Goal: Feedback & Contribution: Contribute content

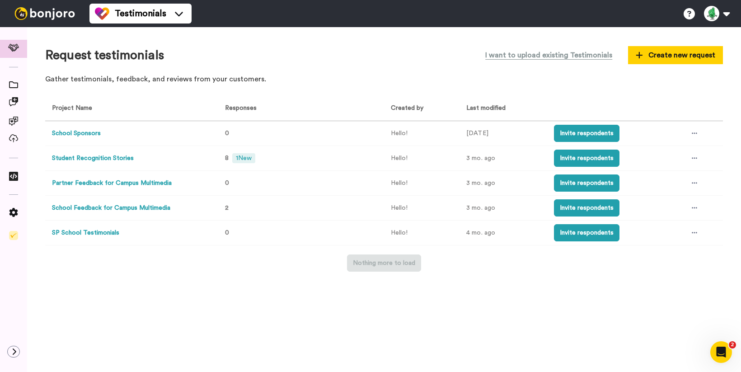
click at [178, 271] on div "Nothing more to load" at bounding box center [384, 262] width 678 height 17
click at [15, 120] on icon at bounding box center [13, 121] width 9 height 9
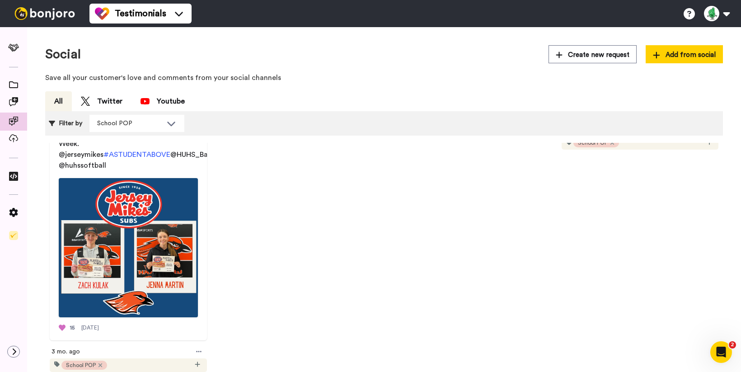
scroll to position [297, 0]
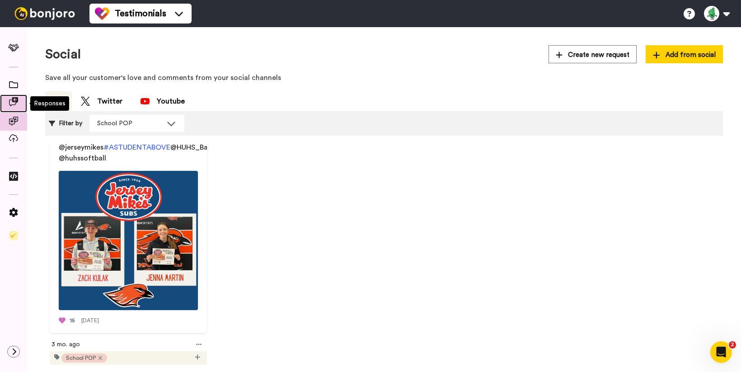
click at [13, 100] on icon at bounding box center [13, 101] width 9 height 9
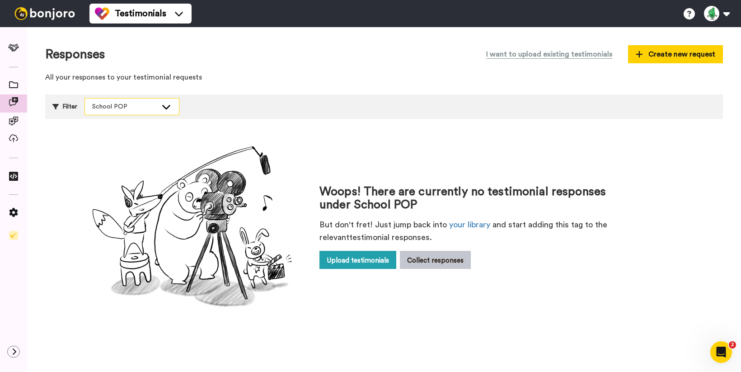
click at [147, 103] on div "School POP" at bounding box center [124, 106] width 65 height 9
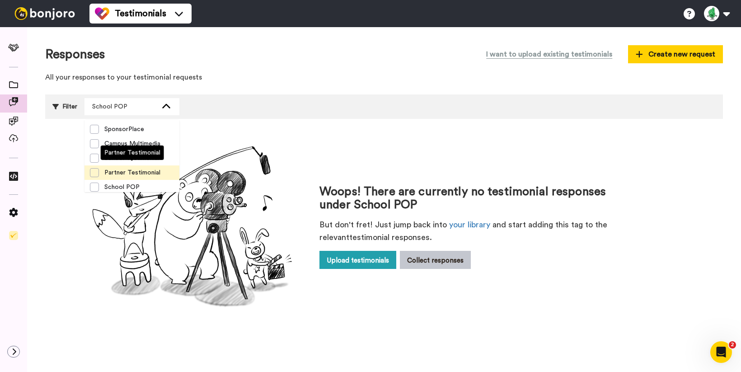
scroll to position [14, 0]
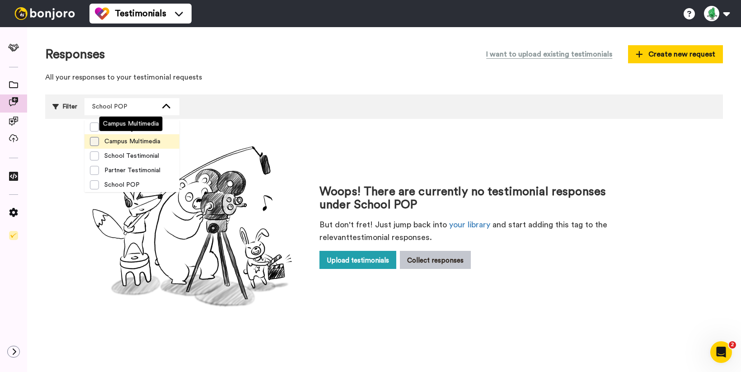
click at [93, 141] on span at bounding box center [94, 141] width 9 height 9
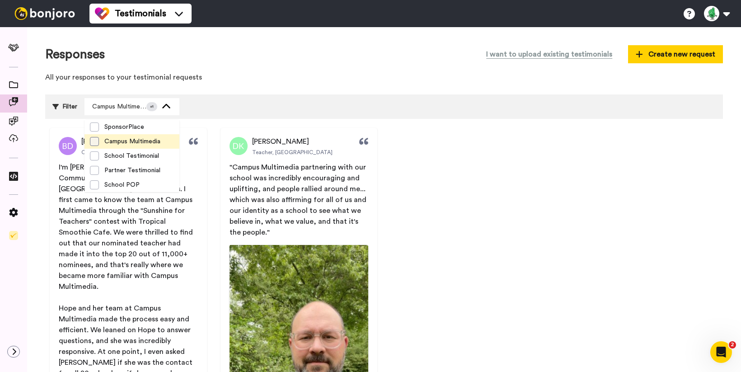
click at [95, 143] on span at bounding box center [94, 141] width 9 height 9
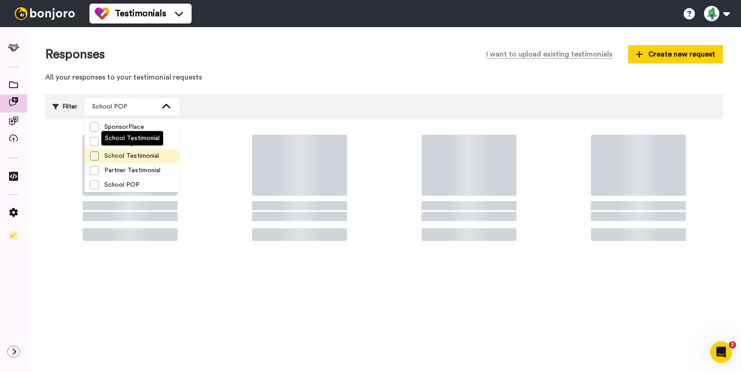
click at [96, 159] on span at bounding box center [94, 155] width 9 height 9
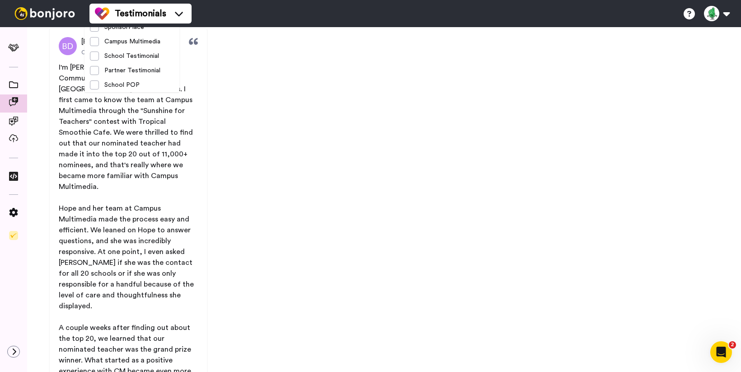
scroll to position [0, 0]
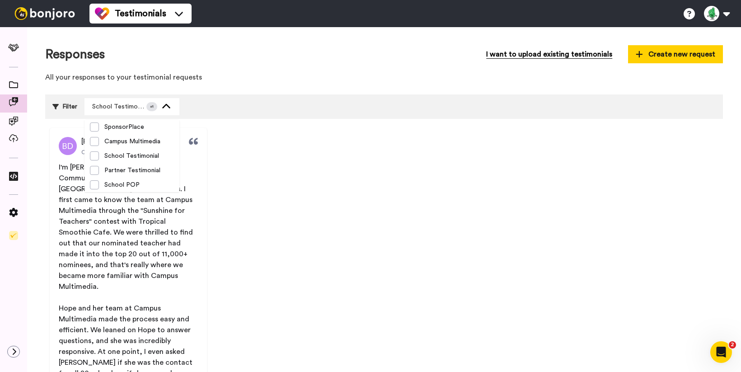
click at [525, 56] on button "I want to upload existing testimonials" at bounding box center [549, 54] width 140 height 18
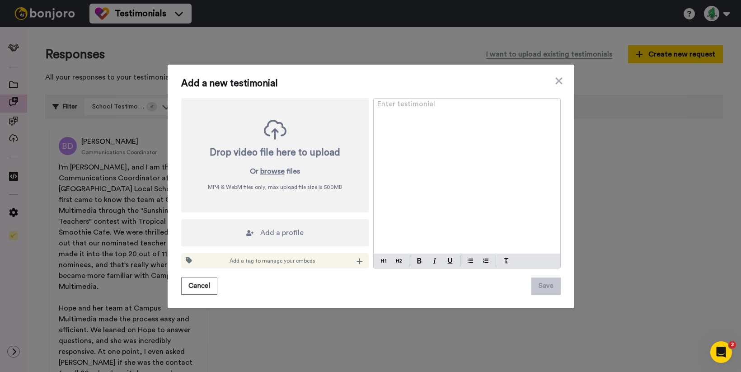
click at [422, 131] on div "Enter testimonial ﻿" at bounding box center [467, 176] width 187 height 155
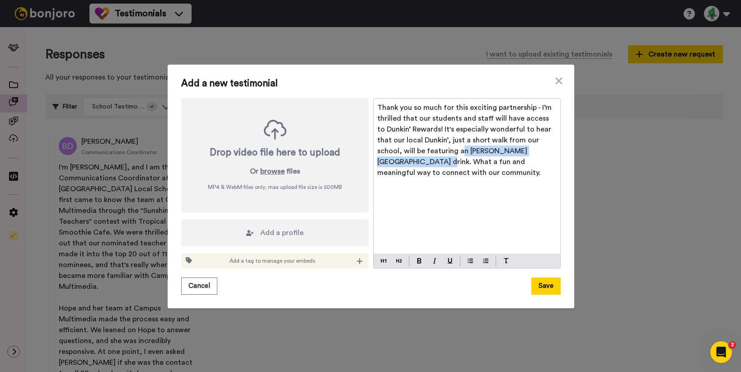
drag, startPoint x: 399, startPoint y: 161, endPoint x: 424, endPoint y: 152, distance: 26.2
click at [424, 152] on span "Thank you so much for this exciting partnership - I’m thrilled that our student…" at bounding box center [465, 140] width 176 height 72
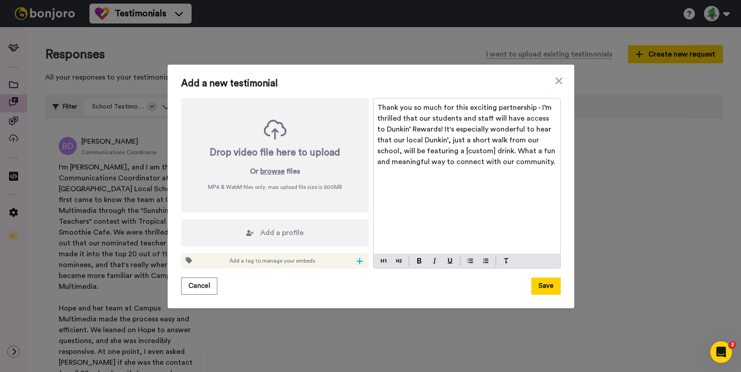
click at [358, 259] on icon at bounding box center [360, 261] width 6 height 7
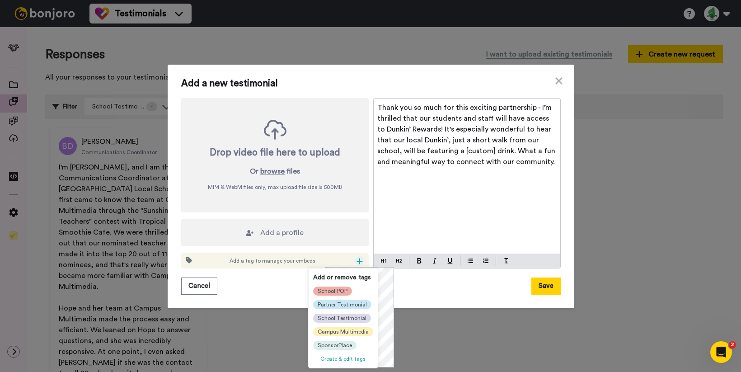
click at [336, 291] on span "School POP" at bounding box center [333, 290] width 30 height 7
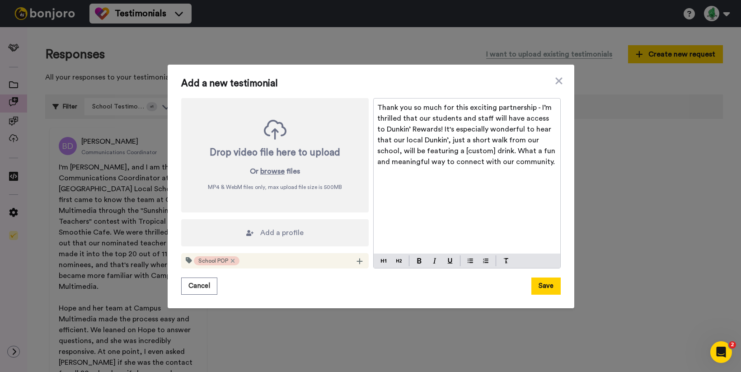
click at [270, 233] on span "Add a profile" at bounding box center [281, 232] width 43 height 11
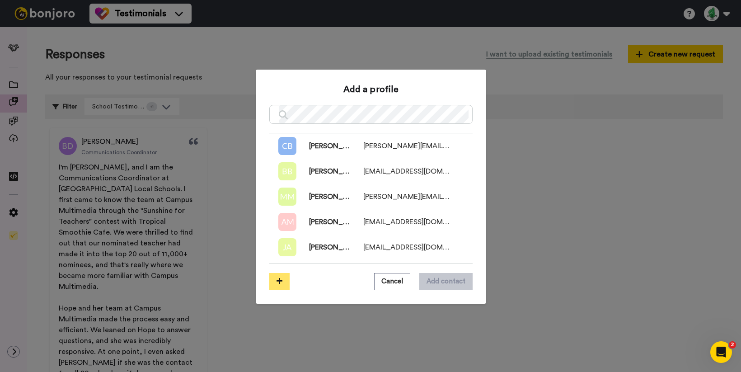
click at [281, 282] on icon at bounding box center [280, 280] width 6 height 7
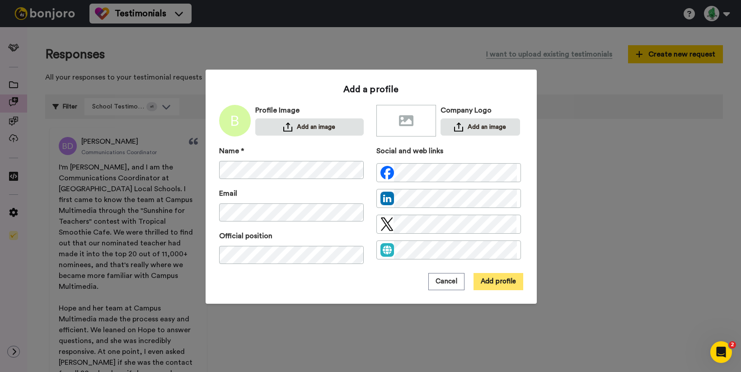
click at [497, 285] on button "Add profile" at bounding box center [499, 281] width 50 height 17
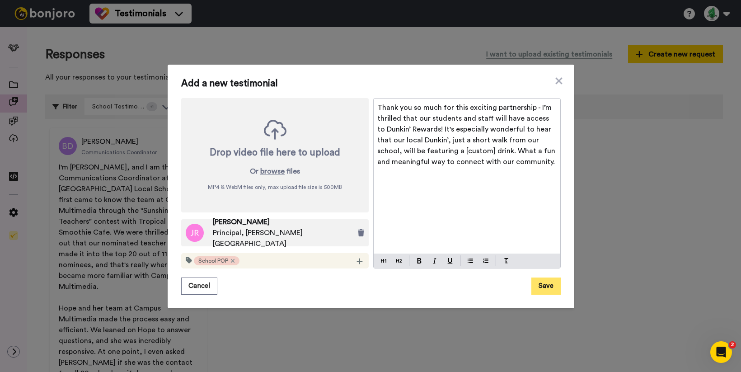
click at [549, 289] on button "Save" at bounding box center [545, 285] width 29 height 17
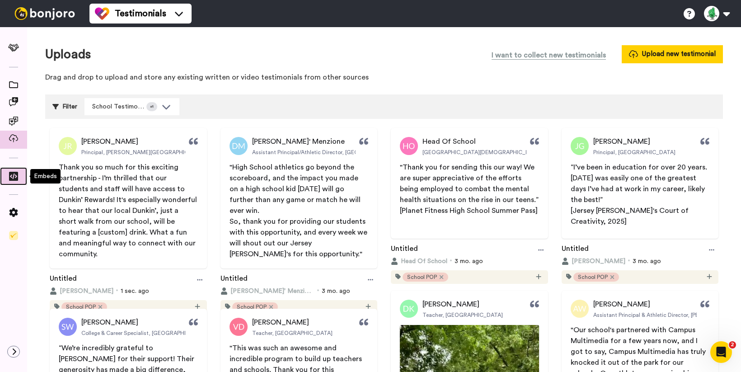
click at [9, 182] on span at bounding box center [13, 178] width 27 height 9
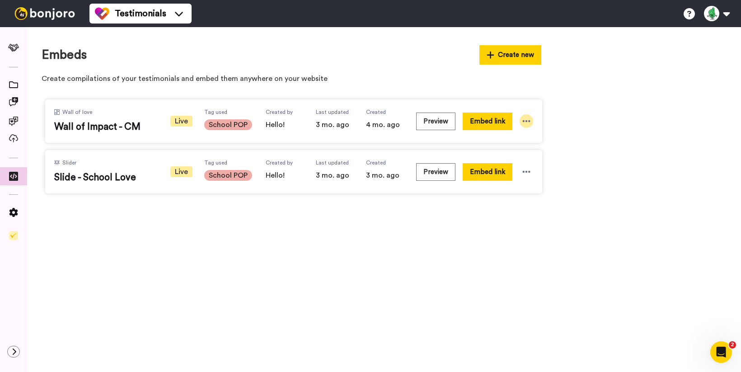
click at [526, 124] on icon at bounding box center [526, 121] width 9 height 9
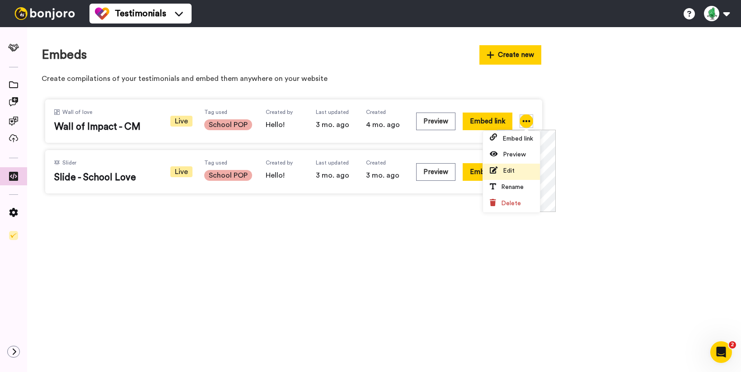
click at [515, 169] on li "Edit" at bounding box center [511, 172] width 57 height 16
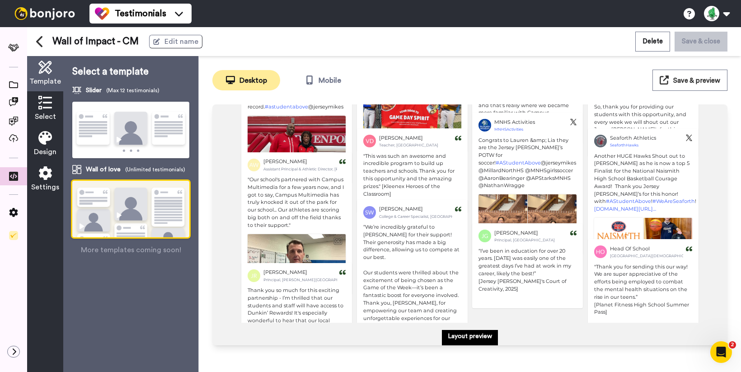
scroll to position [251, 0]
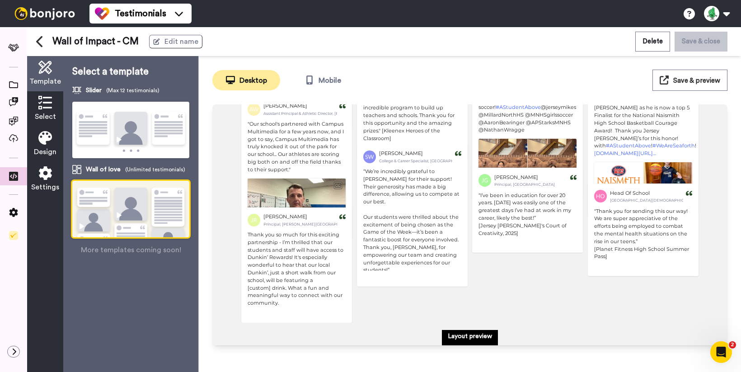
click at [44, 112] on span "Select" at bounding box center [45, 116] width 21 height 11
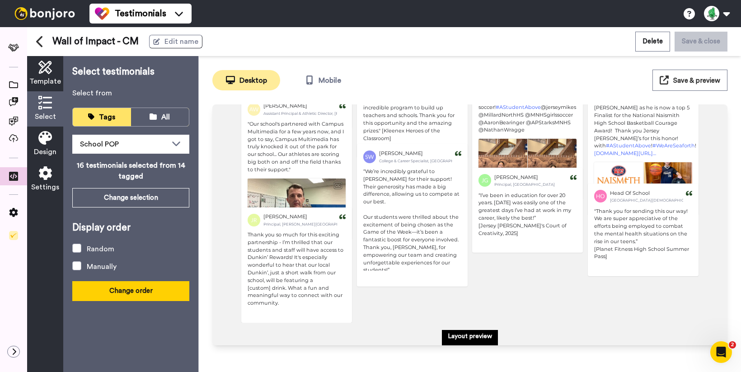
click at [117, 293] on button "Change order" at bounding box center [130, 290] width 117 height 19
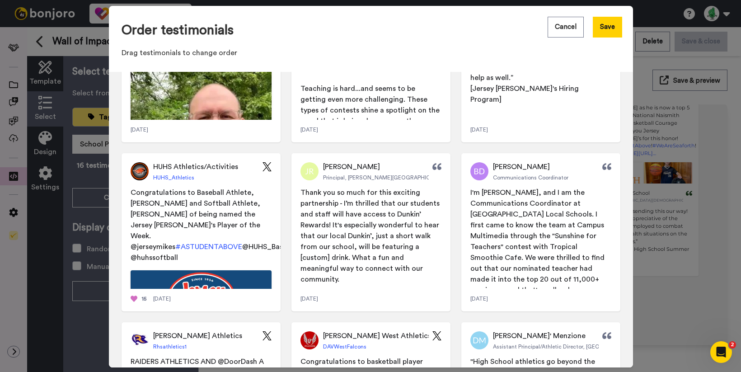
scroll to position [0, 0]
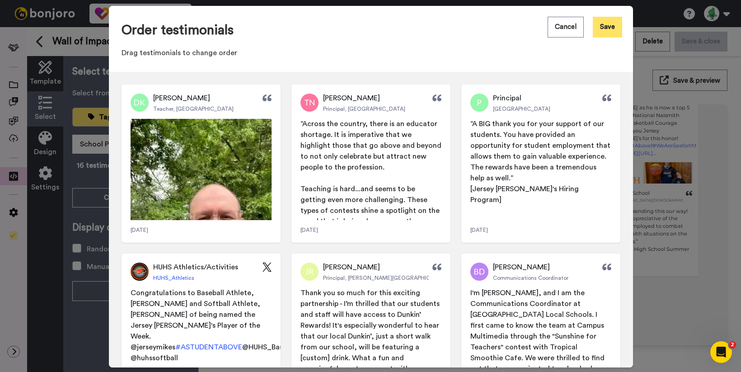
click at [615, 31] on button "Save" at bounding box center [607, 27] width 29 height 21
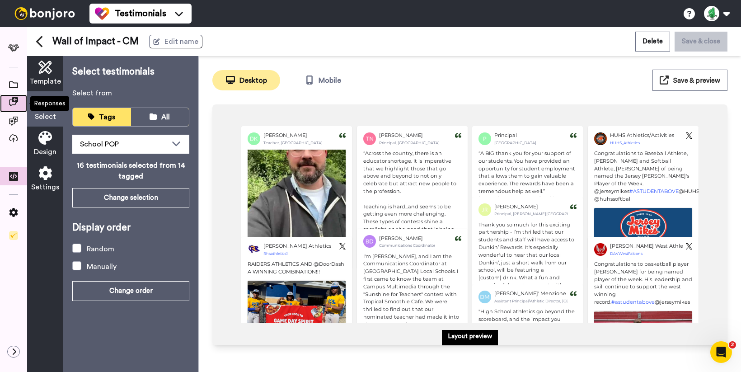
click at [15, 104] on icon at bounding box center [13, 101] width 9 height 9
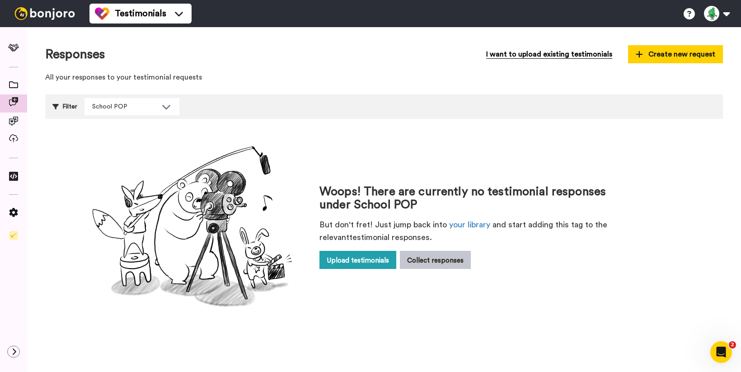
click at [568, 55] on button "I want to upload existing testimonials" at bounding box center [549, 54] width 140 height 18
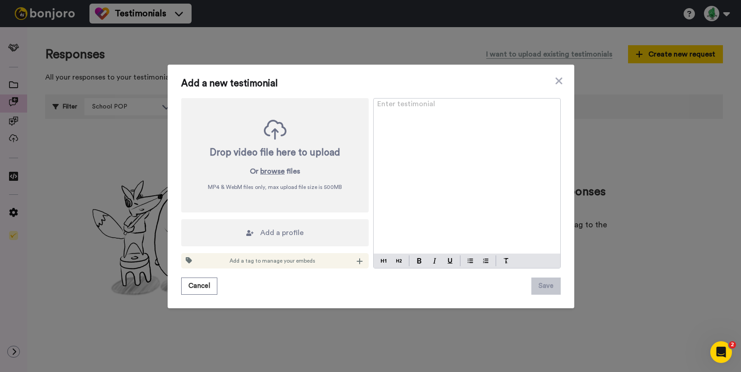
click at [402, 122] on div "Enter testimonial ﻿" at bounding box center [467, 176] width 187 height 155
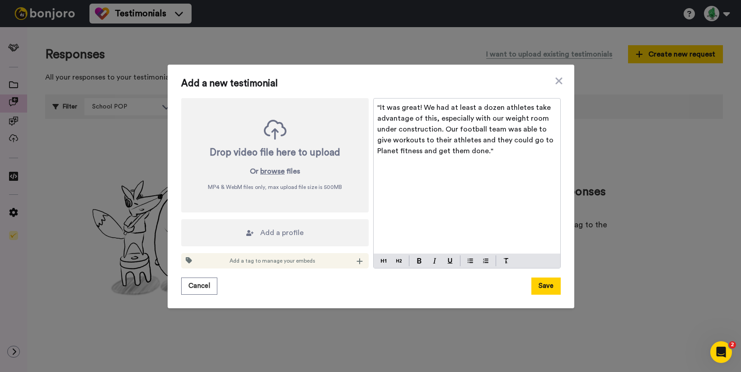
click at [380, 110] on span ""It was great! We had at least a dozen athletes take advantage of this, especia…" at bounding box center [466, 129] width 178 height 51
click at [478, 151] on p "It was great! We had at least a dozen athletes take advantage of this, especial…" at bounding box center [466, 129] width 179 height 54
drag, startPoint x: 433, startPoint y: 119, endPoint x: 422, endPoint y: 119, distance: 11.3
click at [422, 119] on span "It was great! We had at least a dozen athletes take advantage of this, especial…" at bounding box center [466, 129] width 178 height 51
click at [432, 146] on span "It was great! We had at least a dozen athletes take advantage of [High School S…" at bounding box center [466, 134] width 179 height 61
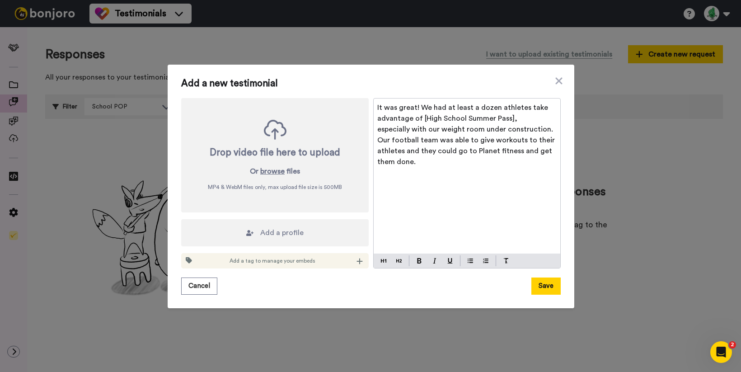
click at [497, 152] on span "It was great! We had at least a dozen athletes take advantage of [High School S…" at bounding box center [466, 134] width 179 height 61
click at [360, 261] on icon at bounding box center [360, 261] width 6 height 6
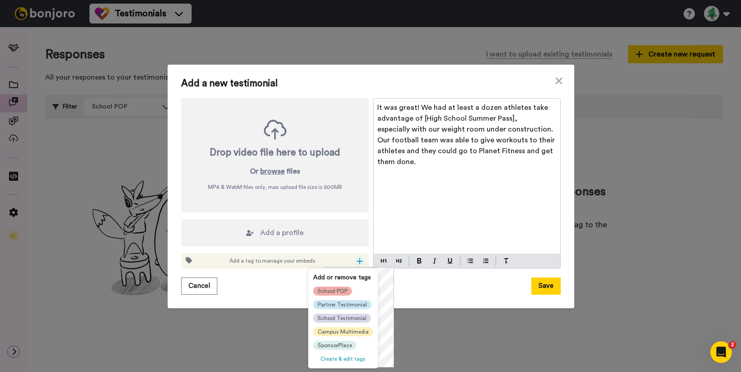
click at [339, 290] on span "School POP" at bounding box center [333, 290] width 30 height 7
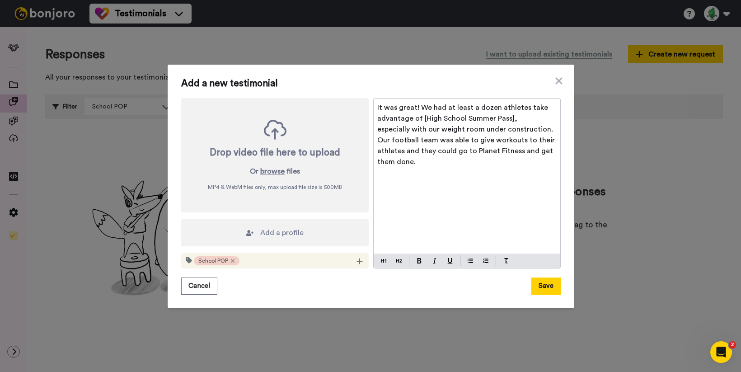
click at [255, 233] on div "Add a profile" at bounding box center [275, 232] width 188 height 27
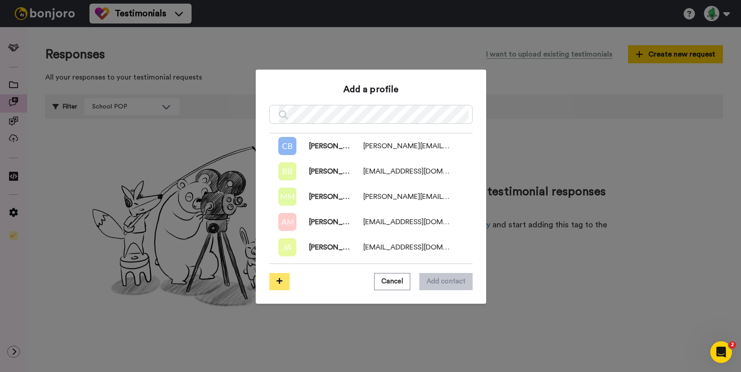
click at [285, 281] on button at bounding box center [279, 281] width 20 height 17
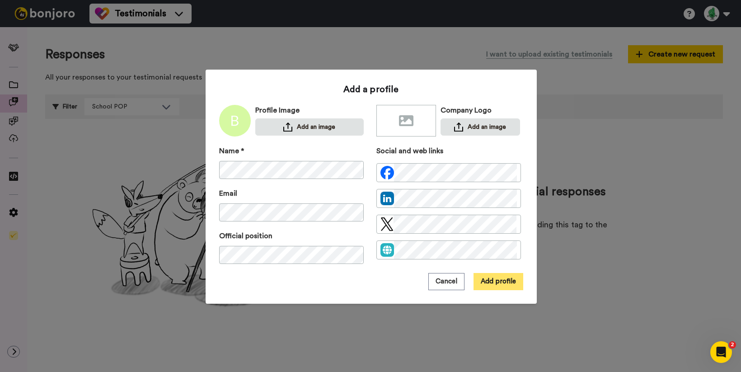
click at [509, 282] on button "Add profile" at bounding box center [499, 281] width 50 height 17
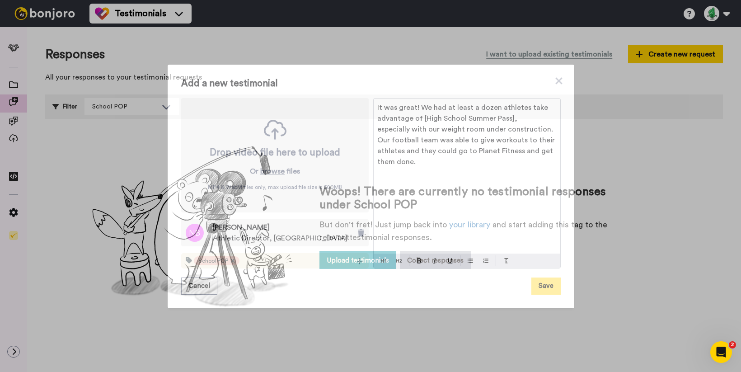
click at [548, 290] on button "Save" at bounding box center [545, 285] width 29 height 17
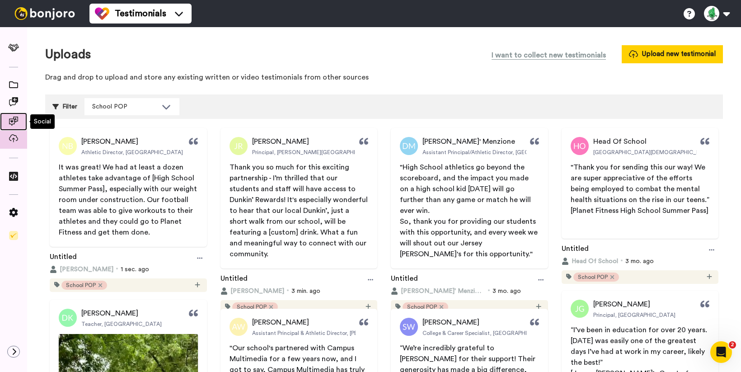
click at [11, 122] on icon at bounding box center [13, 121] width 9 height 9
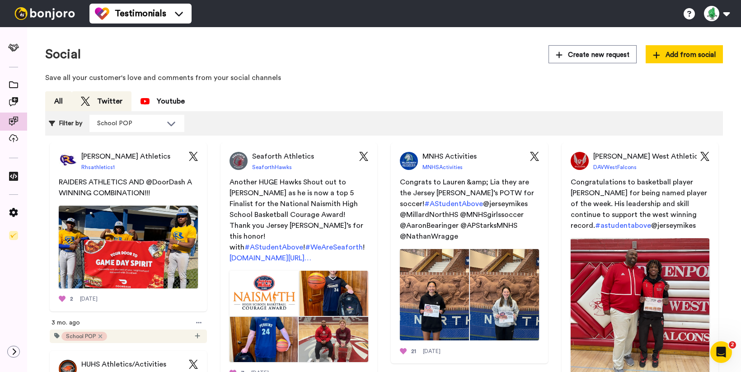
click at [99, 105] on div "Twitter" at bounding box center [102, 101] width 42 height 11
click at [683, 55] on span "Add from social" at bounding box center [684, 54] width 63 height 9
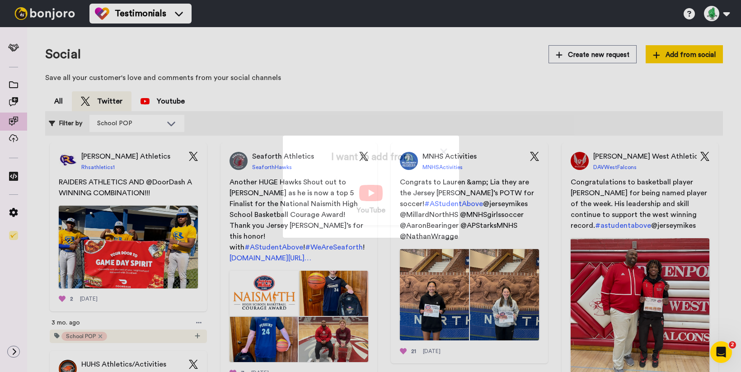
click at [439, 100] on div "I want to add from YouTube" at bounding box center [370, 186] width 741 height 372
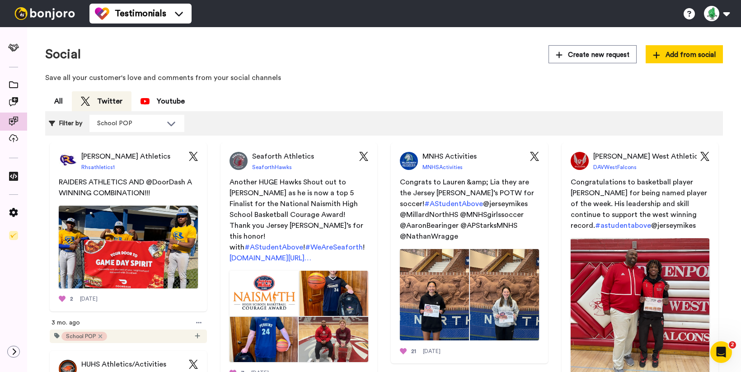
click at [115, 100] on div "Twitter" at bounding box center [102, 101] width 42 height 11
click at [662, 54] on span "Add from social" at bounding box center [684, 54] width 63 height 9
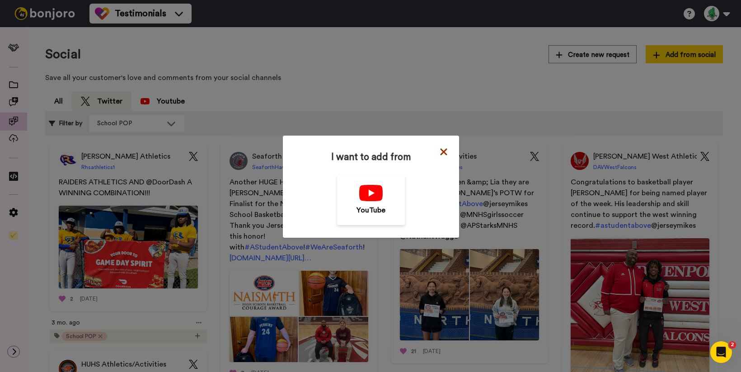
click at [442, 153] on icon at bounding box center [443, 151] width 7 height 7
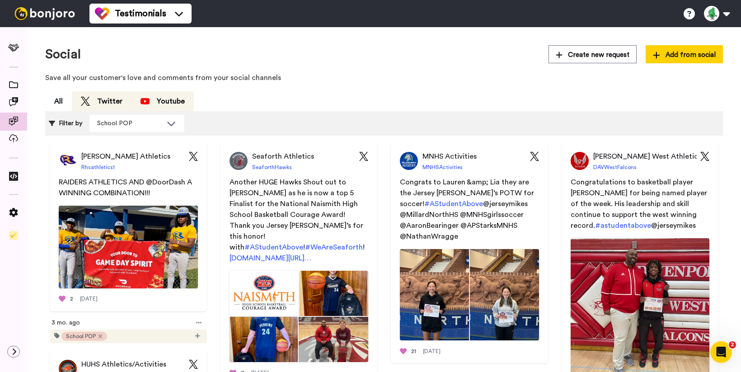
click at [171, 100] on div "Youtube" at bounding box center [163, 101] width 44 height 11
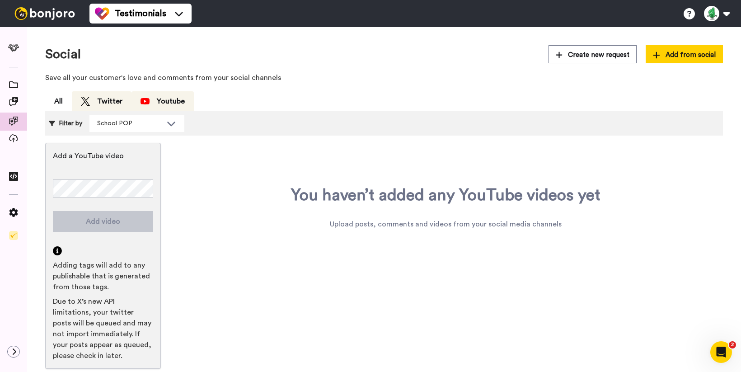
click at [105, 99] on div "Twitter" at bounding box center [102, 101] width 42 height 11
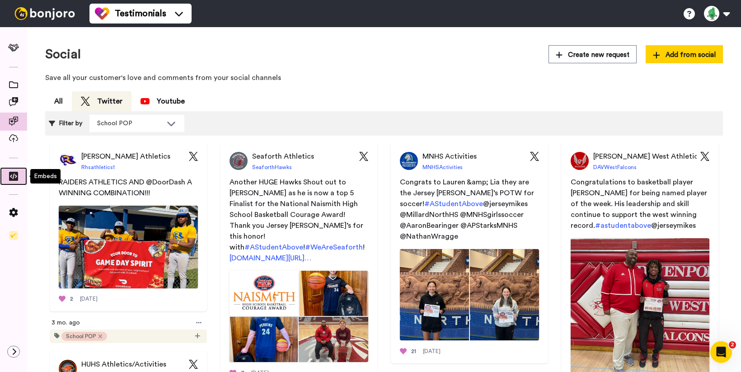
click at [16, 178] on icon at bounding box center [13, 176] width 9 height 9
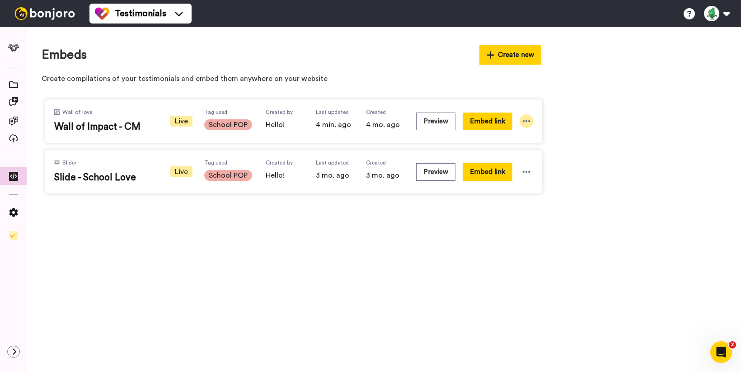
click at [526, 122] on icon at bounding box center [526, 121] width 9 height 9
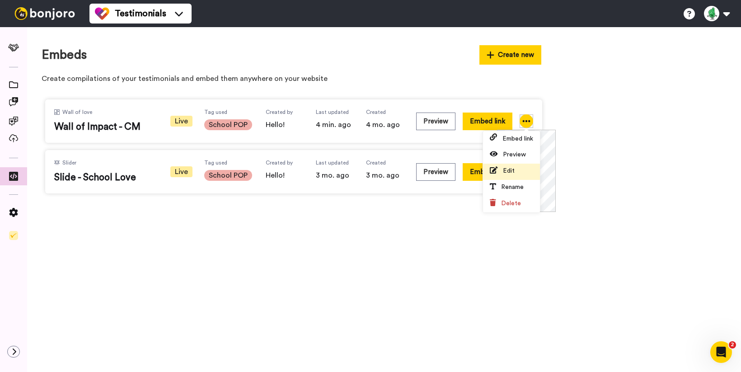
click at [506, 169] on span "Edit" at bounding box center [509, 171] width 12 height 6
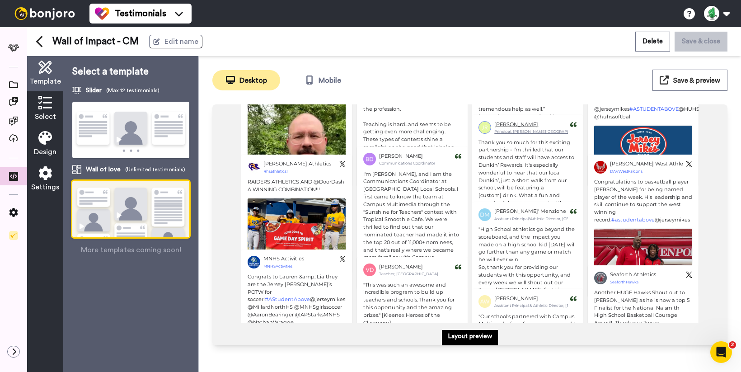
scroll to position [259, 0]
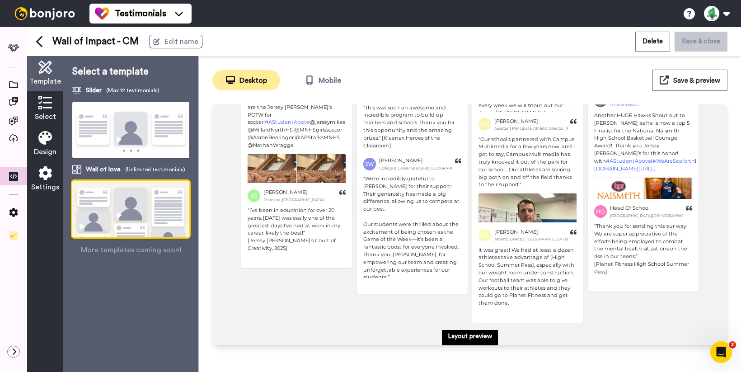
click at [38, 187] on span "Settings" at bounding box center [45, 187] width 28 height 11
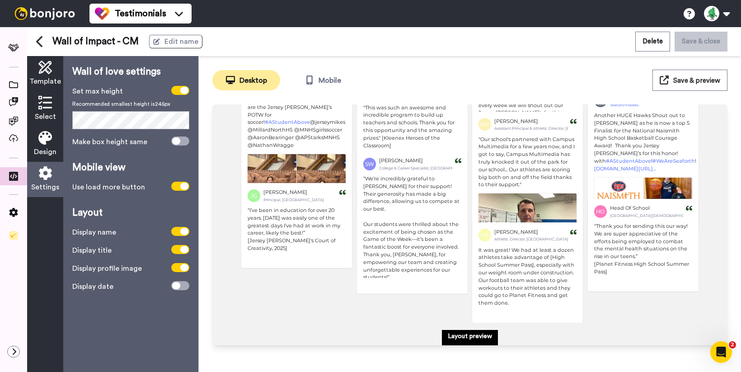
click at [46, 105] on icon at bounding box center [45, 103] width 14 height 14
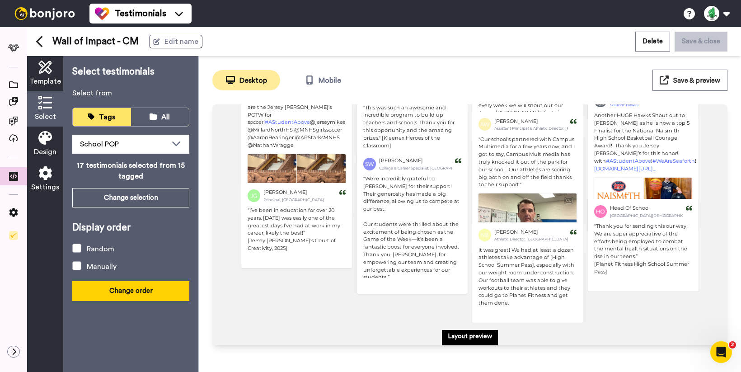
click at [126, 291] on button "Change order" at bounding box center [130, 290] width 117 height 19
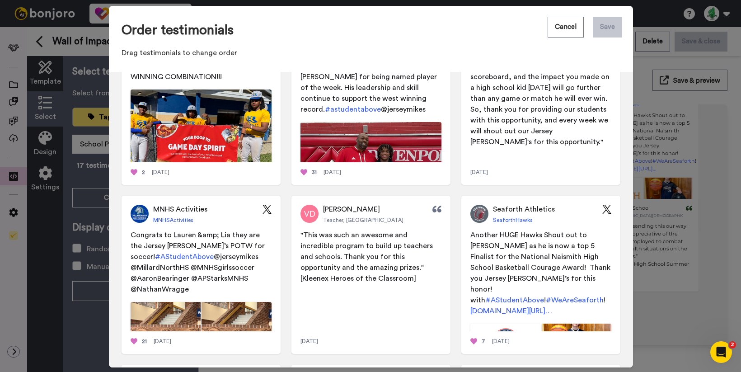
scroll to position [733, 0]
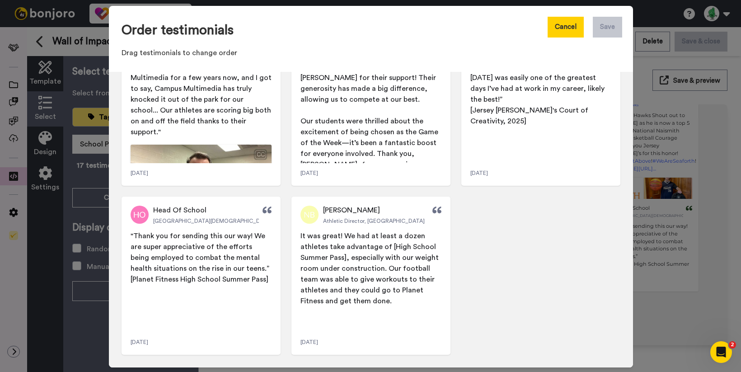
click at [563, 31] on button "Cancel" at bounding box center [566, 27] width 36 height 21
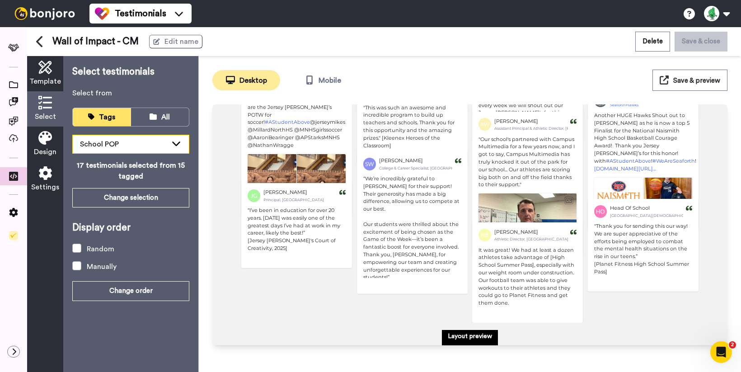
click at [126, 145] on div "School POP" at bounding box center [123, 144] width 87 height 11
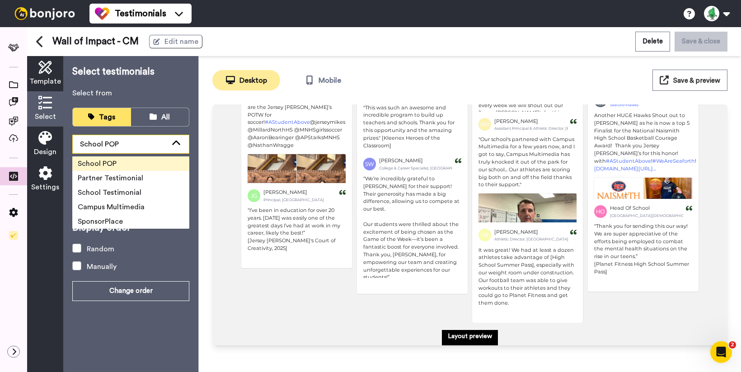
click at [126, 147] on div "School POP" at bounding box center [123, 144] width 87 height 11
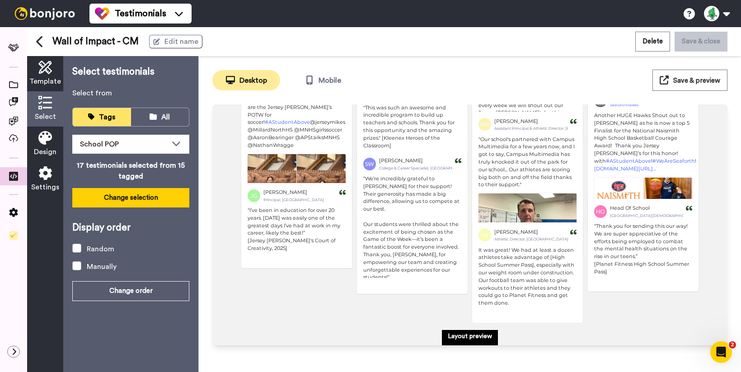
click at [122, 197] on button "Change selection" at bounding box center [130, 197] width 117 height 19
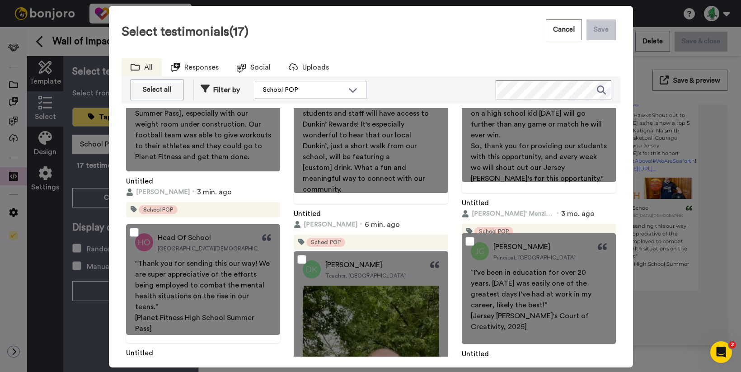
scroll to position [90, 0]
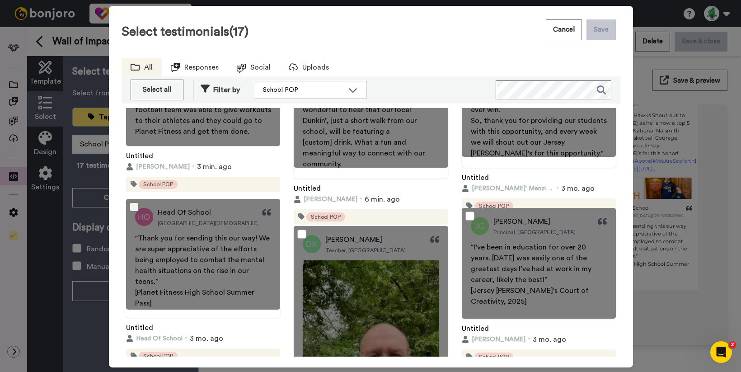
click at [134, 207] on span at bounding box center [134, 206] width 9 height 9
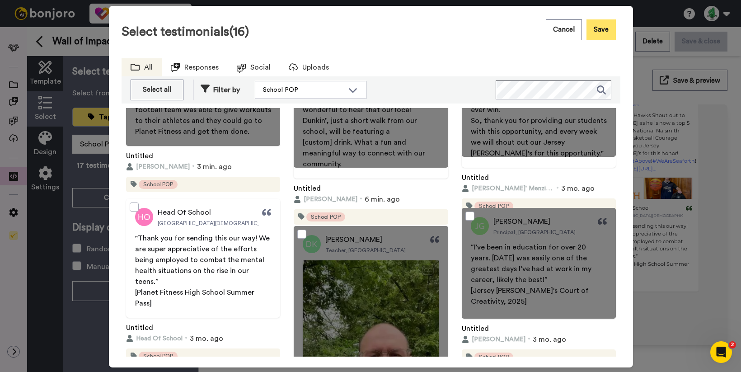
click at [609, 32] on button "Save" at bounding box center [601, 29] width 29 height 21
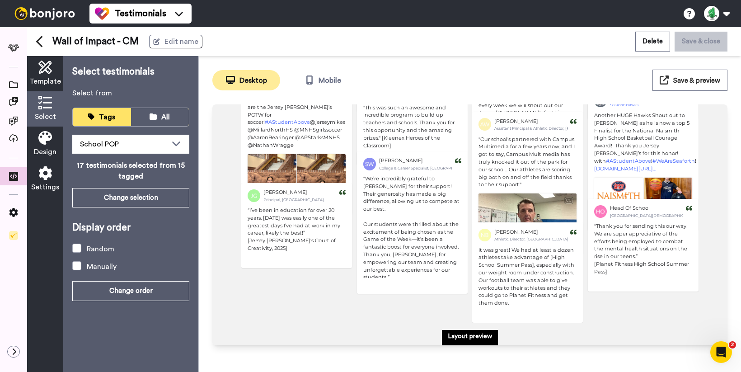
scroll to position [236, 0]
